Goal: Task Accomplishment & Management: Manage account settings

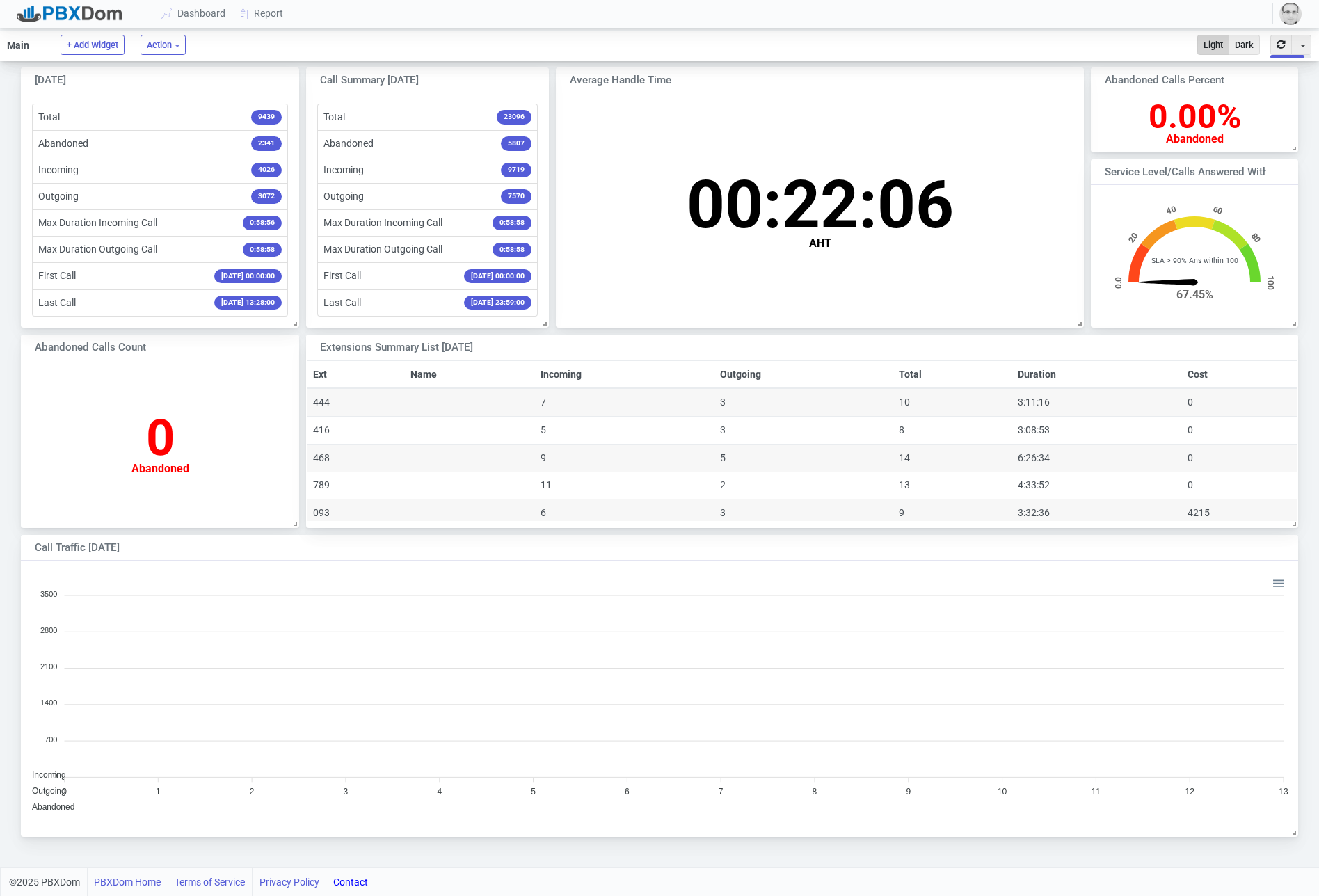
scroll to position [137, 207]
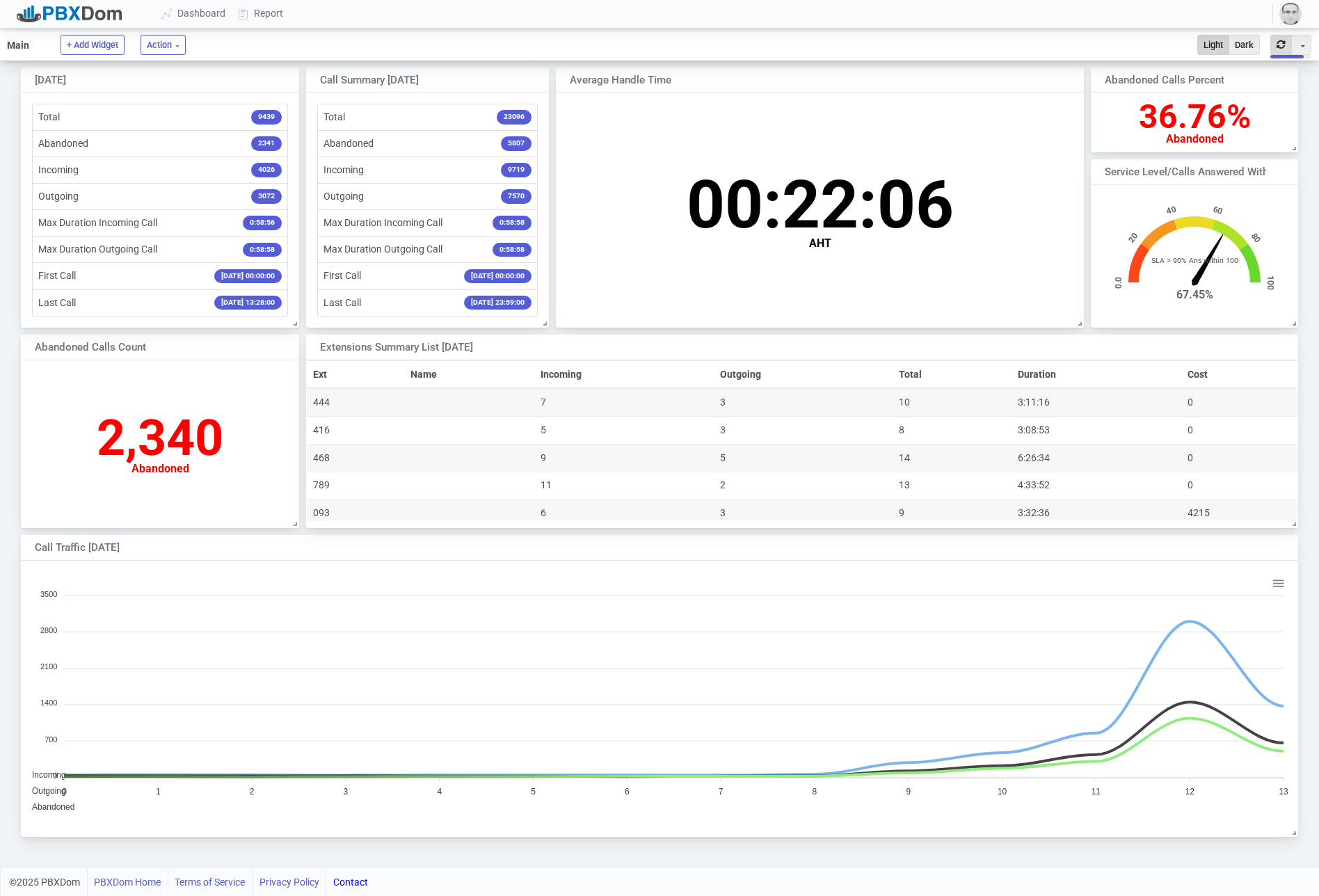
click at [1281, 41] on button "button" at bounding box center [1281, 44] width 22 height 20
click at [1291, 14] on img "button" at bounding box center [1290, 14] width 23 height 23
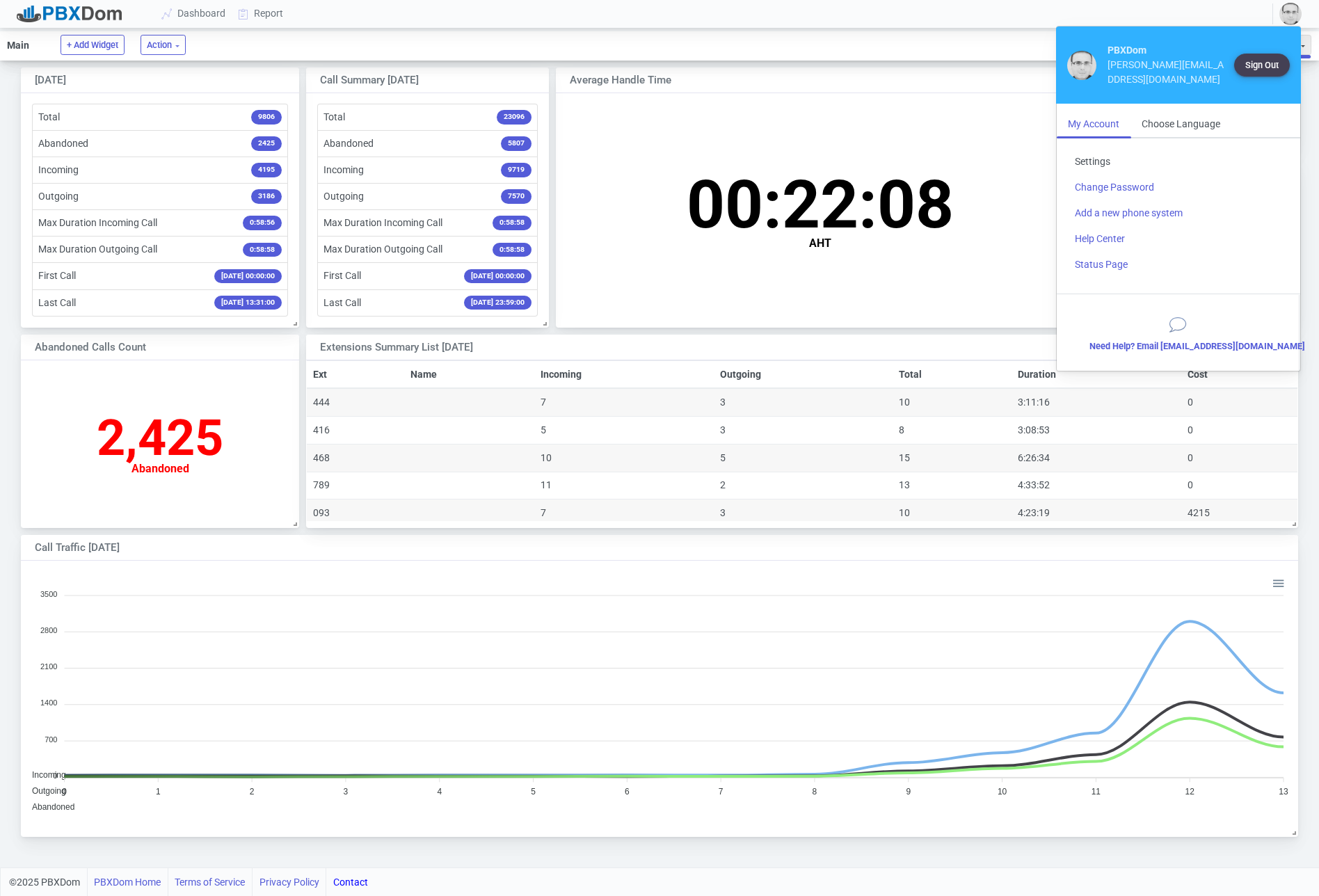
click at [1103, 149] on link "Settings" at bounding box center [1178, 162] width 230 height 25
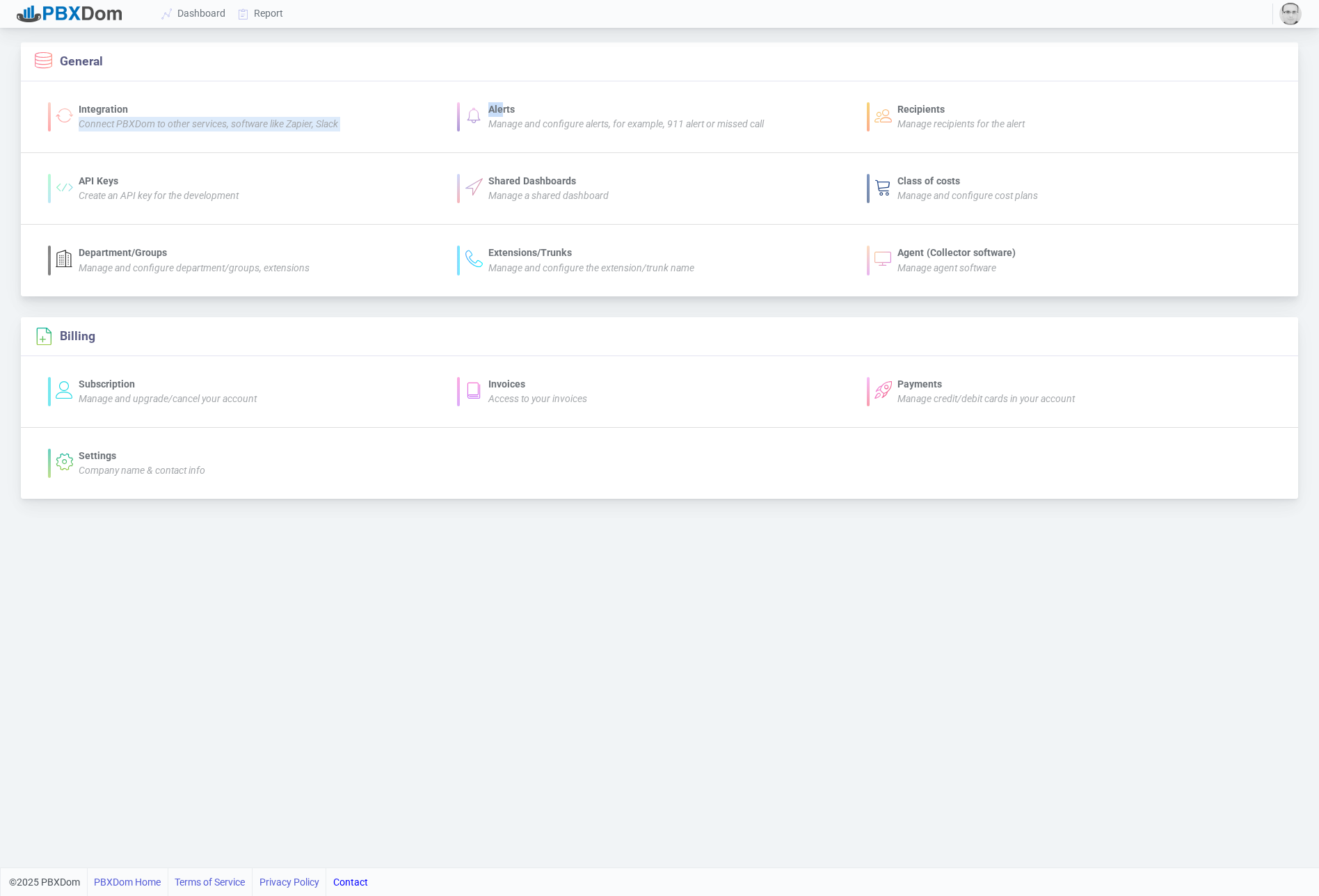
drag, startPoint x: 177, startPoint y: 102, endPoint x: 506, endPoint y: 110, distance: 329.1
click at [502, 109] on div "Integration Connect PBXDom to other services, software like Zapier, Slack Alert…" at bounding box center [659, 117] width 1229 height 29
click at [508, 110] on div "Alerts" at bounding box center [626, 109] width 276 height 14
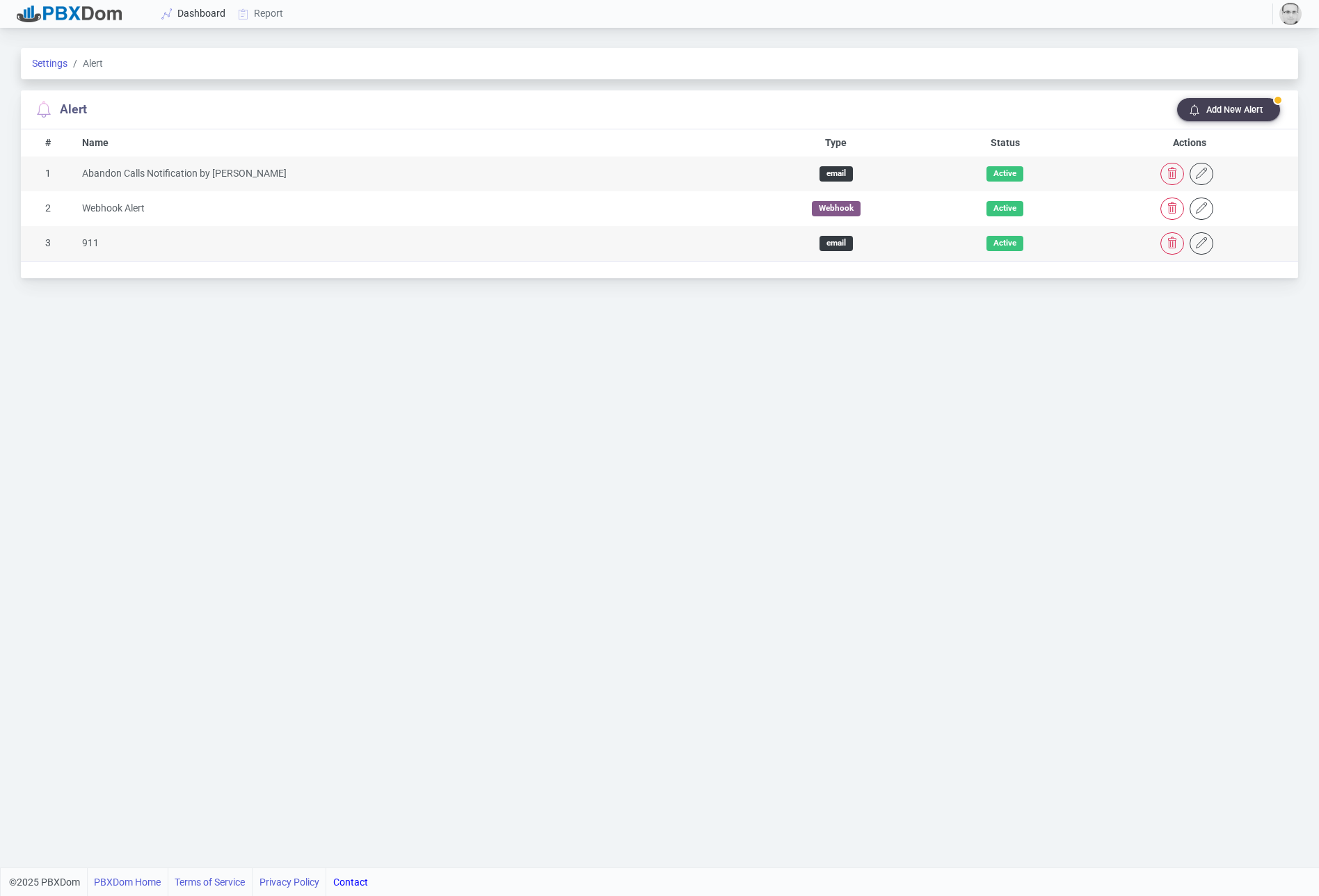
click at [184, 19] on link "Dashboard" at bounding box center [193, 14] width 77 height 25
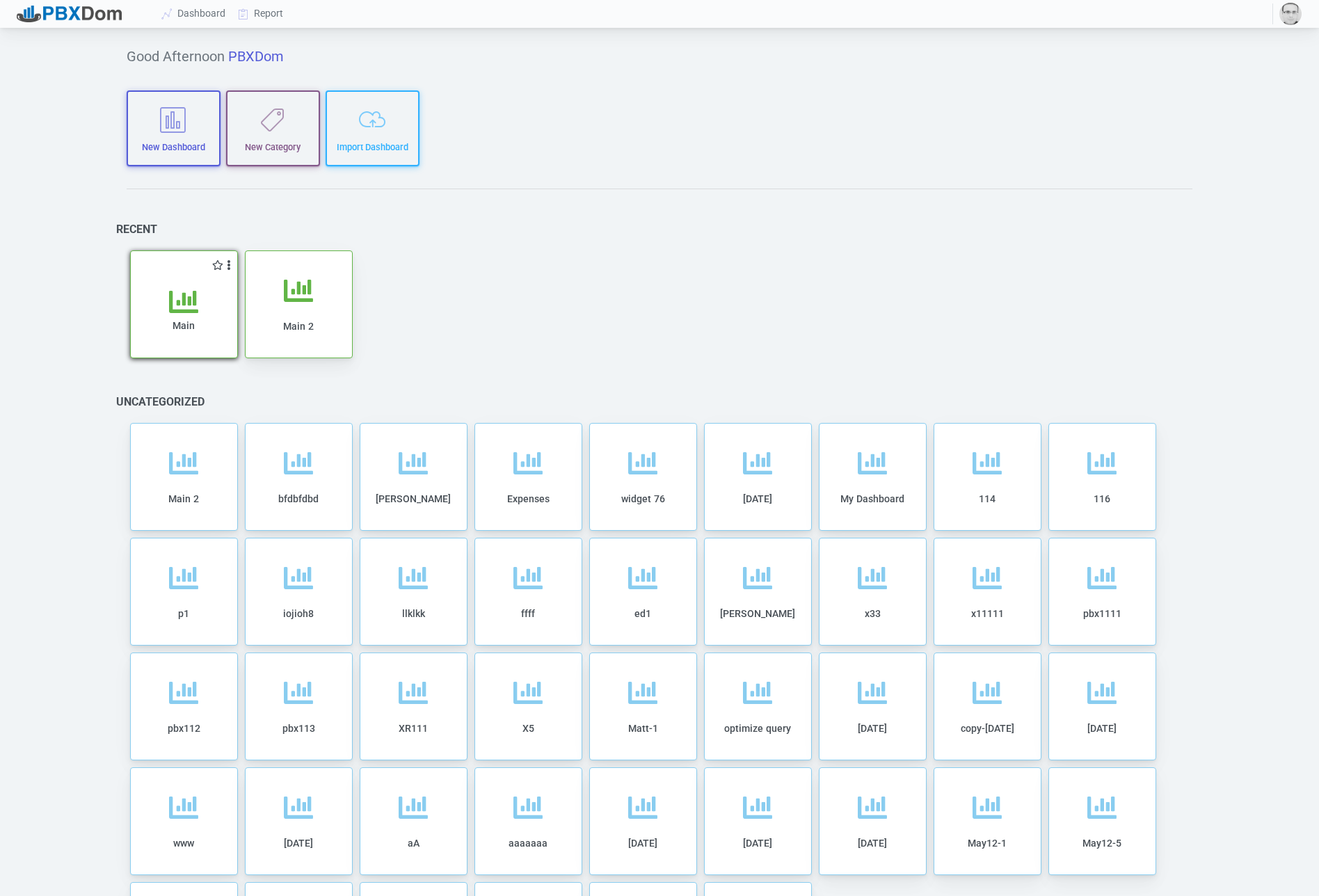
click at [197, 281] on div "Main" at bounding box center [184, 316] width 107 height 85
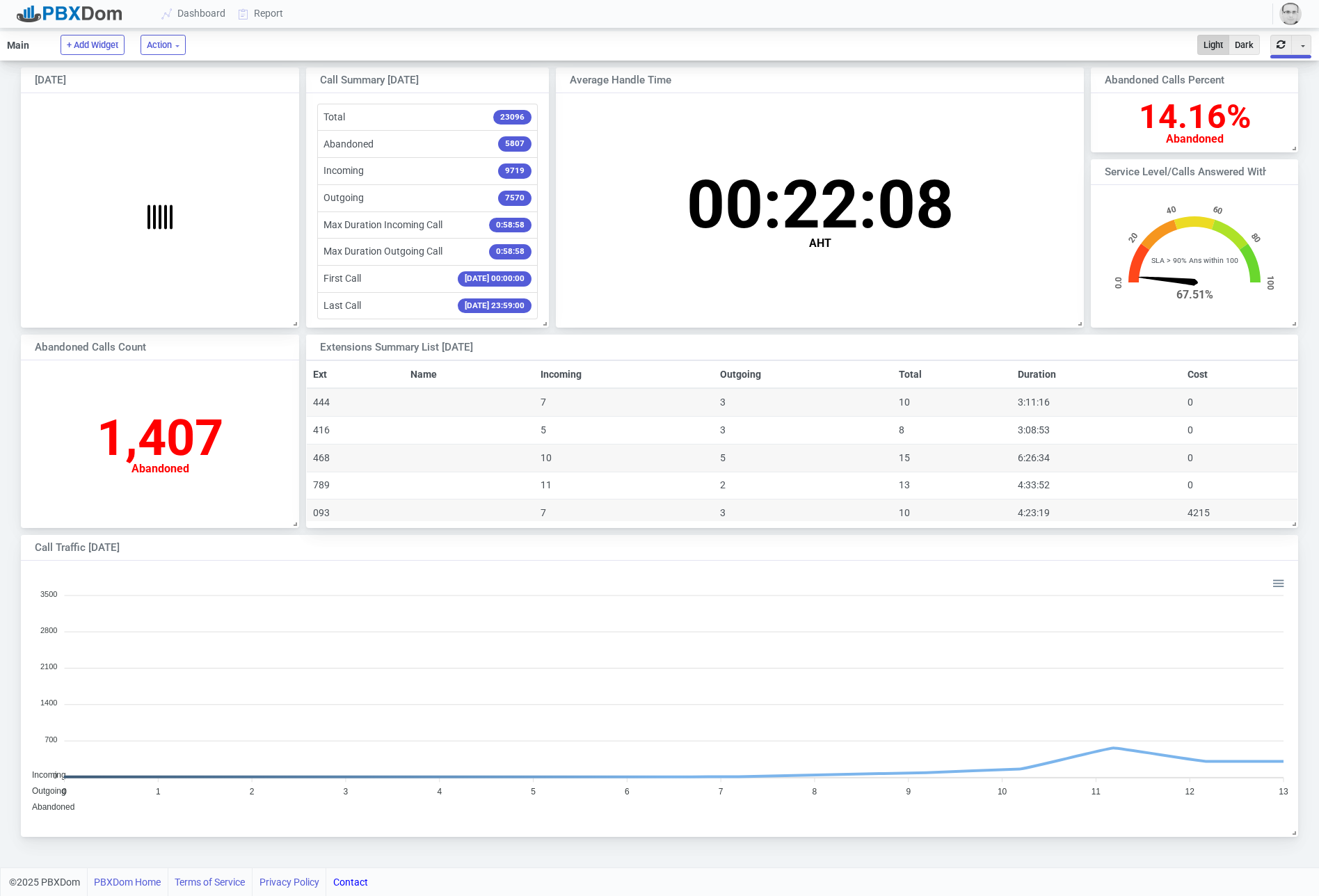
scroll to position [270, 1276]
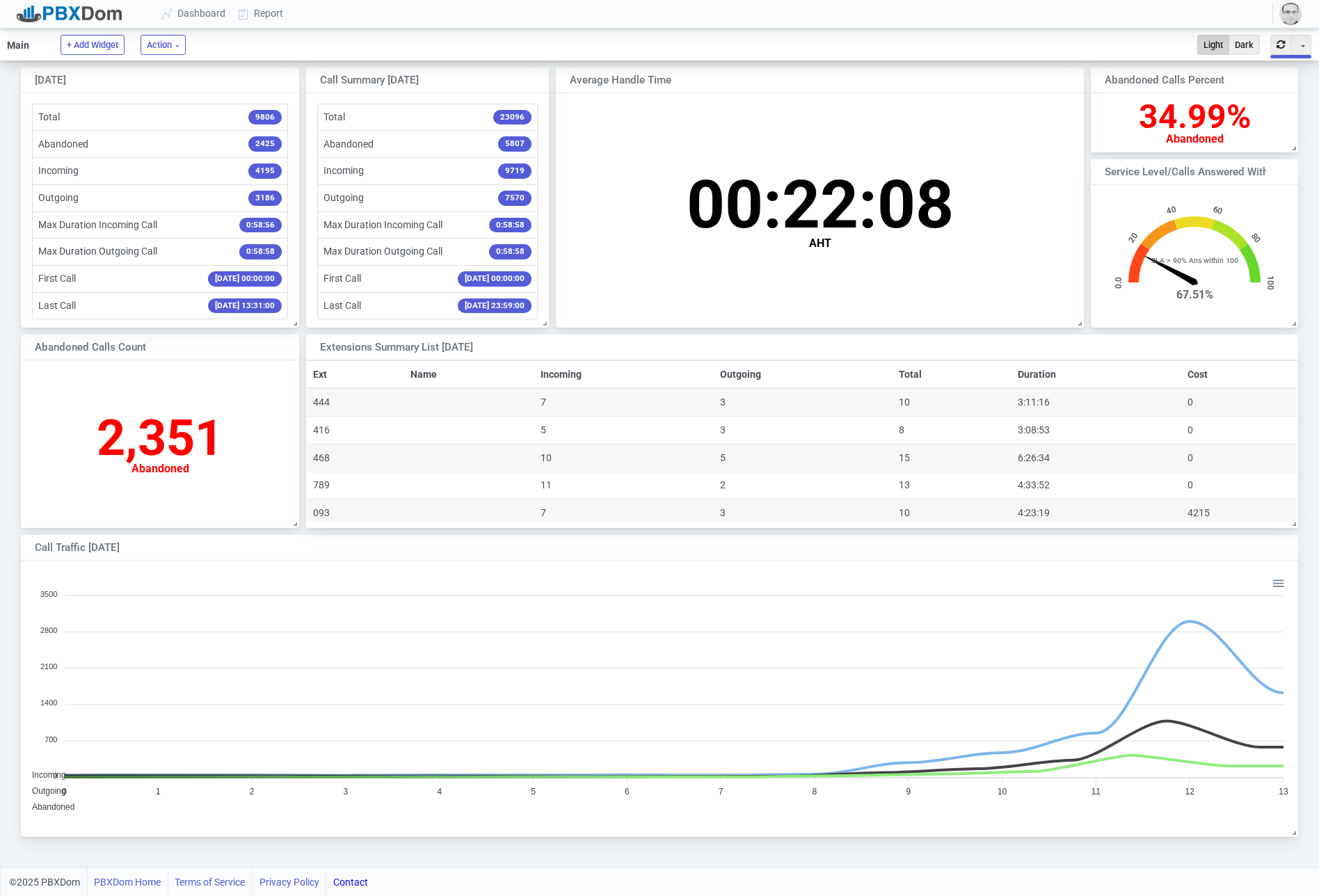
click at [862, 257] on div "00:22:08 AHT" at bounding box center [820, 207] width 528 height 228
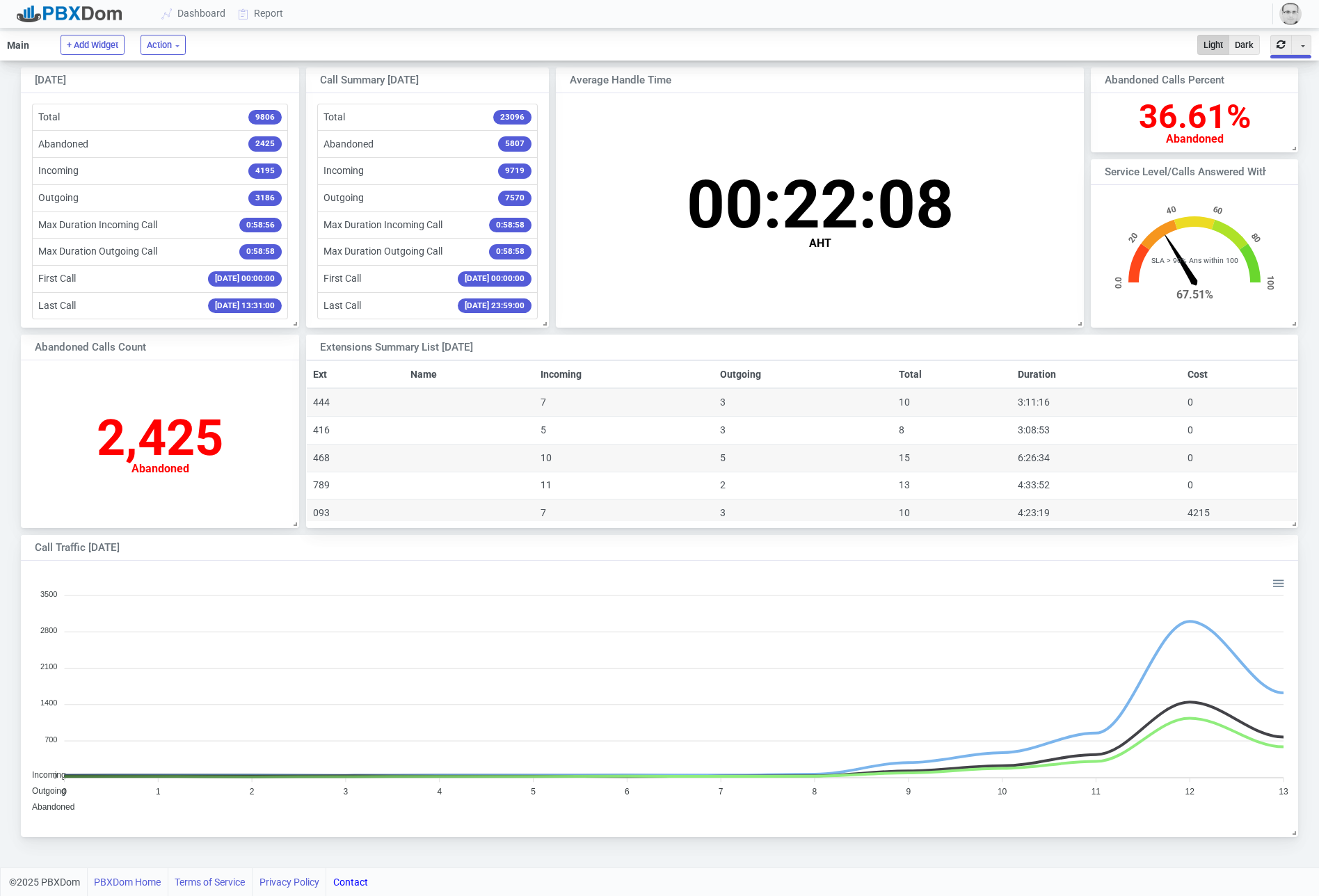
click at [828, 216] on span "00:22:08" at bounding box center [819, 204] width 267 height 78
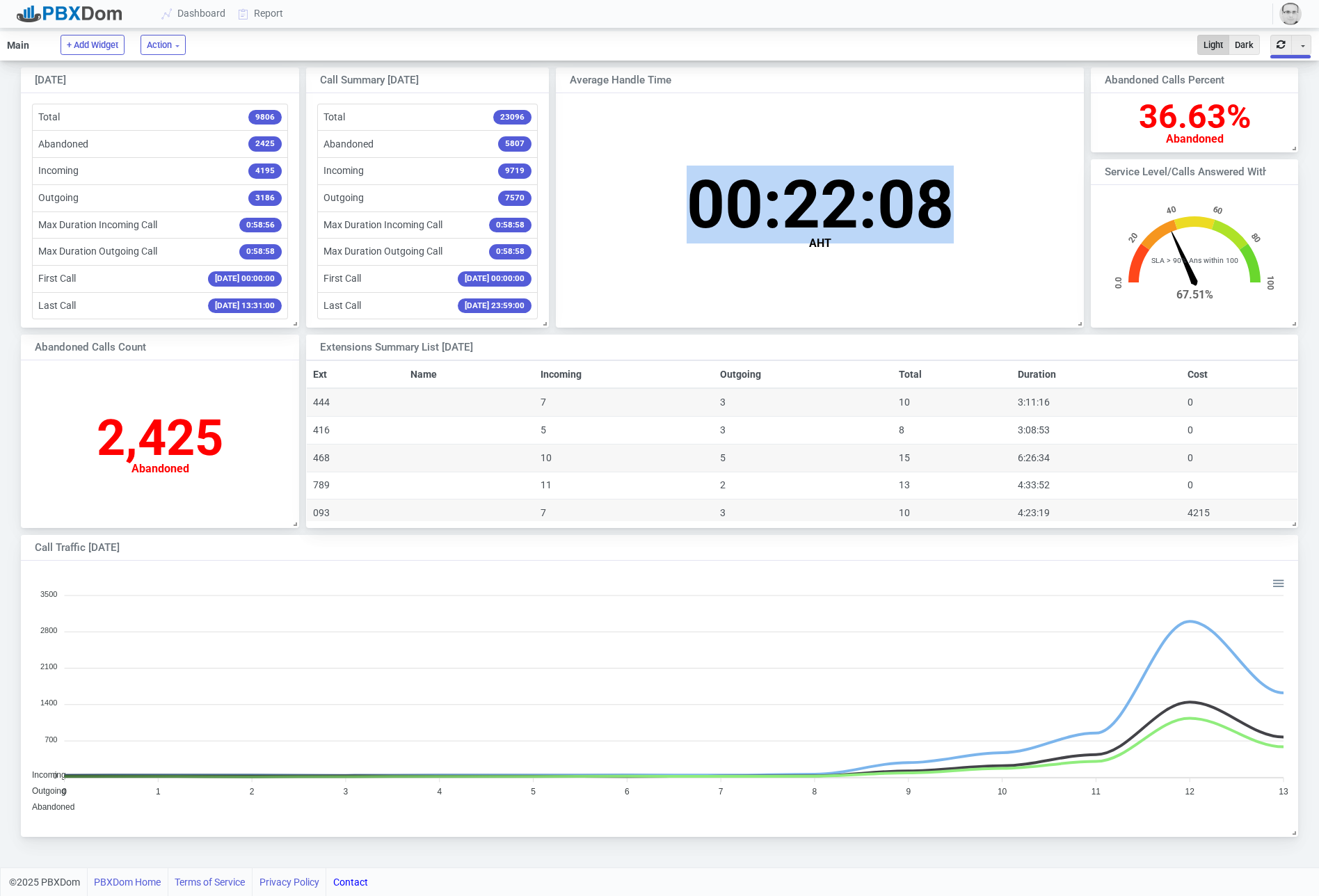
click at [828, 216] on span "00:22:08" at bounding box center [819, 204] width 267 height 78
